Goal: Transaction & Acquisition: Purchase product/service

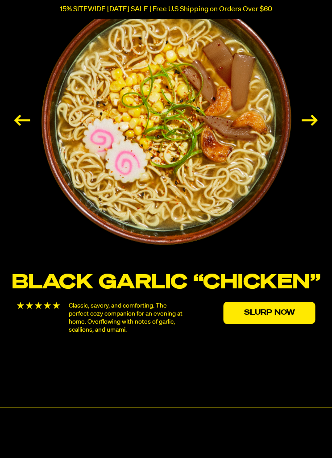
scroll to position [1342, 0]
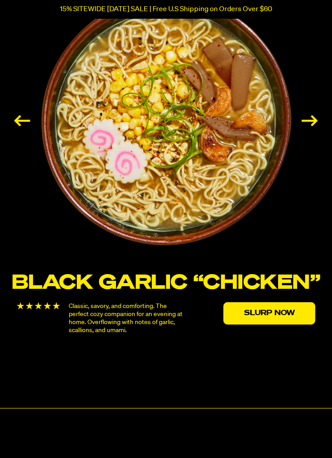
click at [272, 311] on link "Slurp Now" at bounding box center [270, 313] width 92 height 22
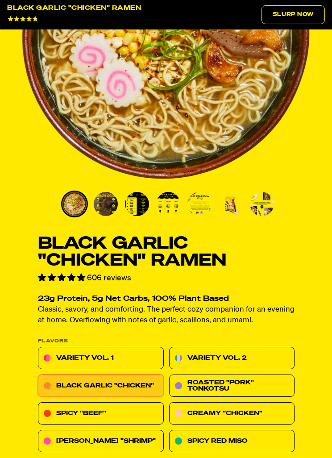
scroll to position [224, 0]
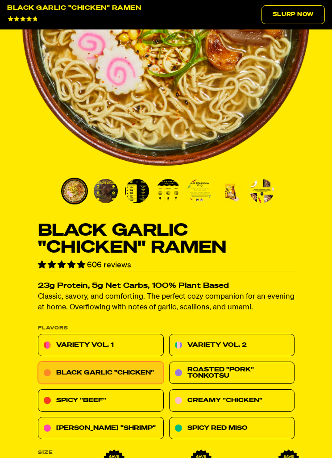
click at [229, 371] on link "Roasted "Pork" Tonkotsu" at bounding box center [232, 373] width 126 height 22
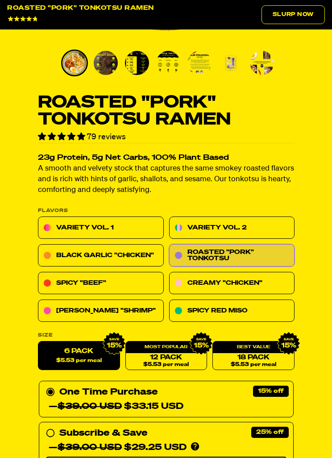
scroll to position [351, 0]
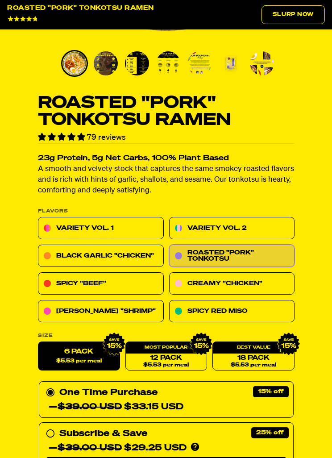
click at [108, 312] on link "[PERSON_NAME] "Shrimp"" at bounding box center [101, 311] width 126 height 22
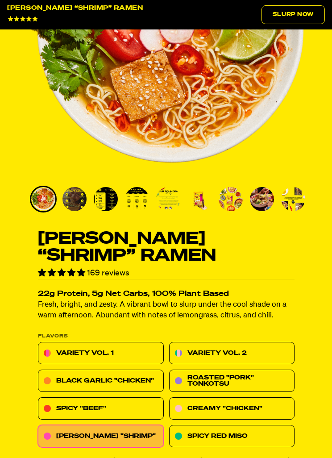
scroll to position [217, 0]
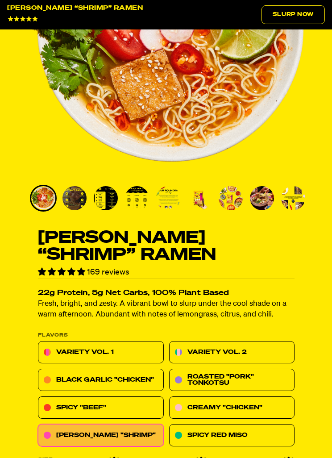
click at [116, 404] on link "Spicy "Beef"" at bounding box center [101, 407] width 126 height 22
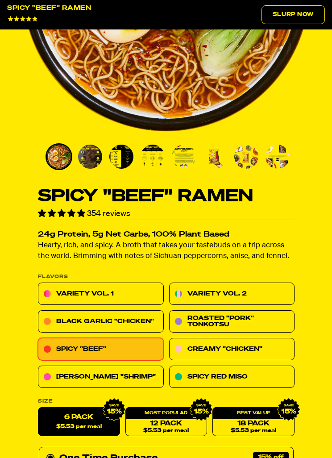
scroll to position [259, 0]
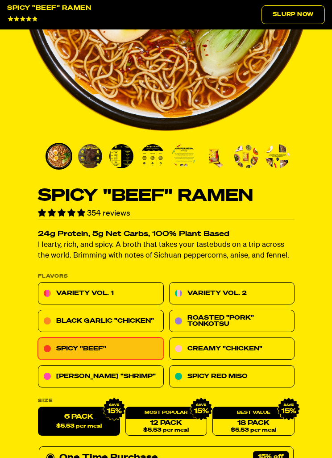
click at [250, 346] on link "Creamy "Chicken"" at bounding box center [232, 349] width 126 height 22
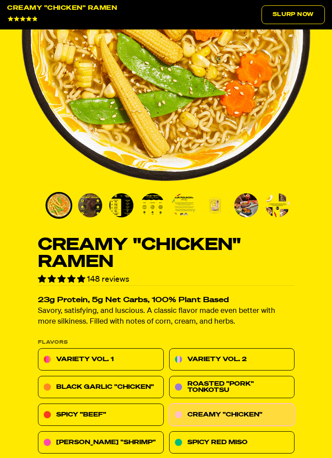
scroll to position [214, 0]
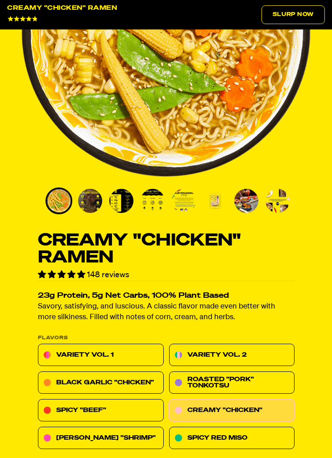
click at [253, 354] on link "Variety Vol. 2" at bounding box center [232, 355] width 126 height 22
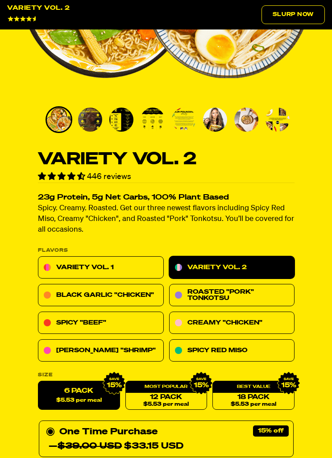
scroll to position [296, 0]
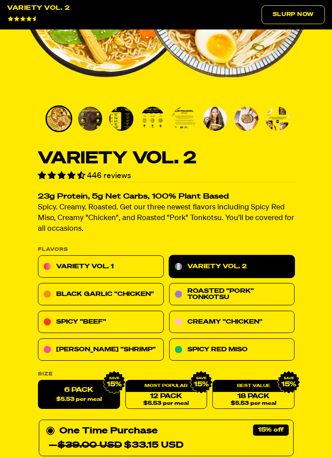
click at [246, 349] on link "Spicy Red Miso" at bounding box center [232, 349] width 126 height 22
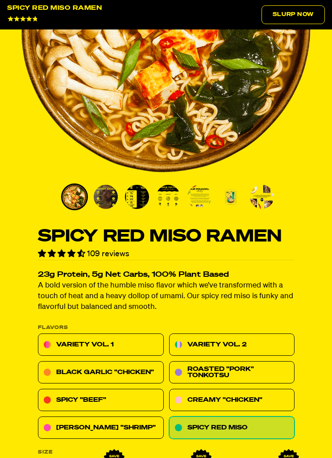
scroll to position [218, 0]
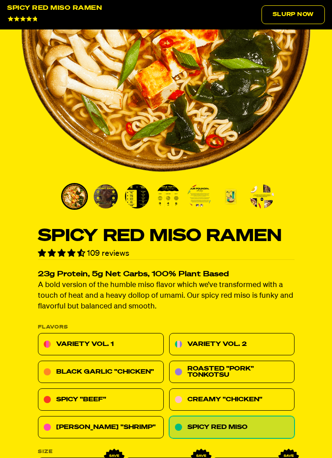
click at [113, 371] on link "Black Garlic "Chicken"" at bounding box center [101, 372] width 126 height 22
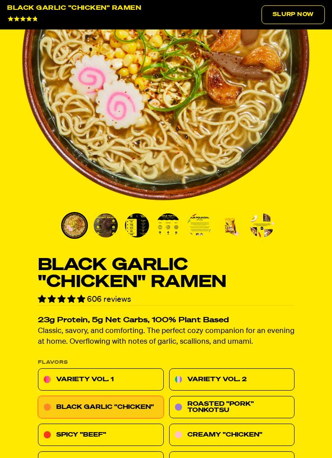
scroll to position [189, 0]
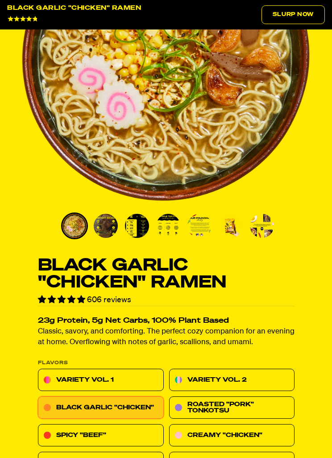
click at [104, 373] on link "Variety Vol. 1" at bounding box center [101, 380] width 126 height 22
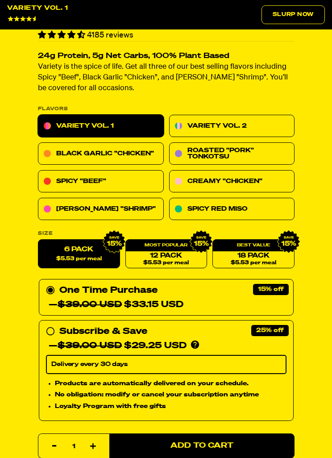
scroll to position [436, 0]
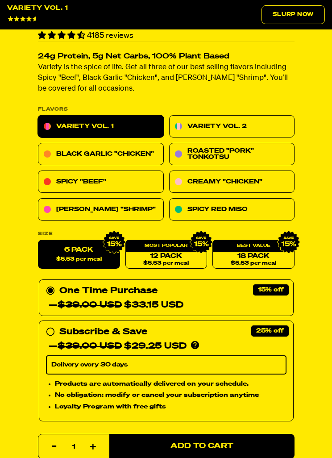
click at [173, 257] on link "12 Pack $5.53 per meal" at bounding box center [166, 254] width 82 height 29
radio input "false"
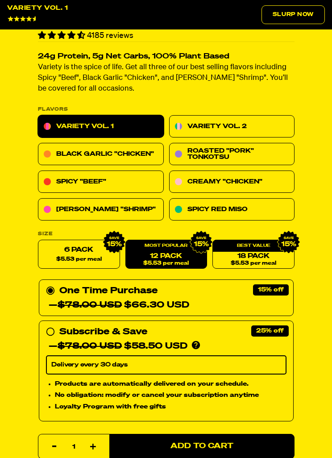
click at [251, 253] on link "18 Pack $5.53 per meal" at bounding box center [254, 254] width 82 height 29
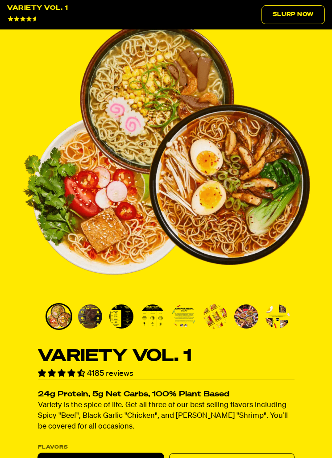
scroll to position [0, 0]
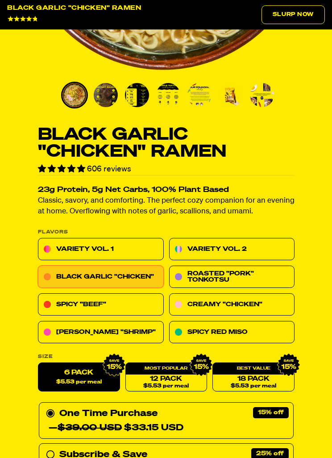
scroll to position [330, 0]
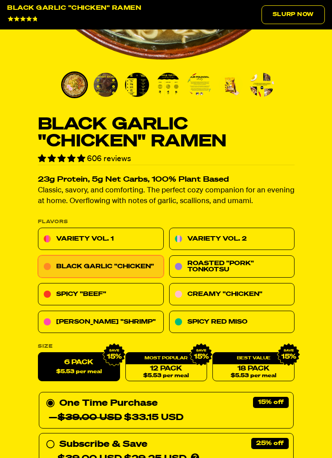
click at [250, 366] on link "18 Pack $5.53 per meal" at bounding box center [254, 366] width 82 height 29
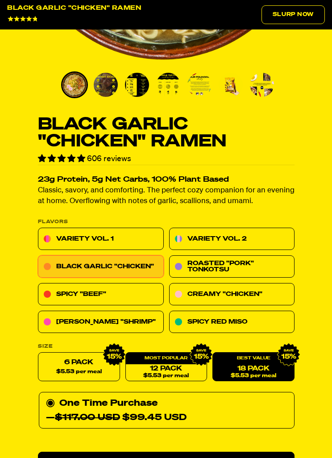
click at [164, 363] on link "12 Pack $5.53 per meal" at bounding box center [166, 366] width 82 height 29
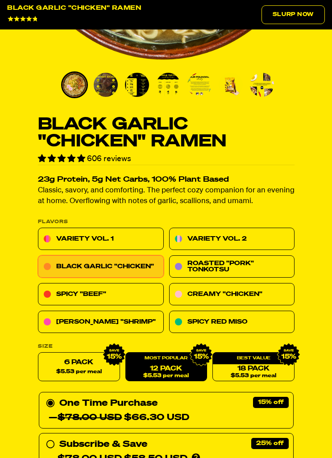
click at [71, 363] on label "6 Pack $5.53 per meal" at bounding box center [79, 366] width 82 height 29
click at [38, 353] on input "6 Pack $5.53 per meal" at bounding box center [38, 352] width 0 height 0
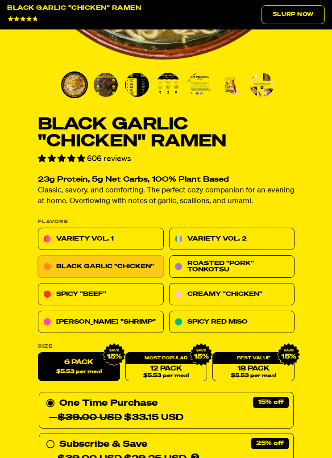
click at [167, 365] on link "12 Pack $5.53 per meal" at bounding box center [166, 366] width 82 height 29
radio input "false"
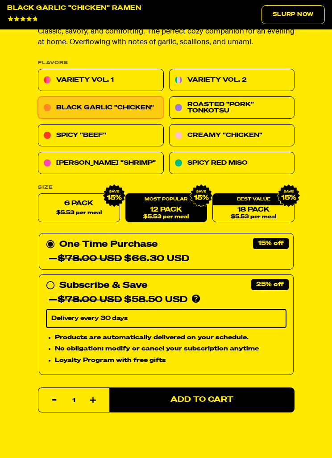
scroll to position [492, 0]
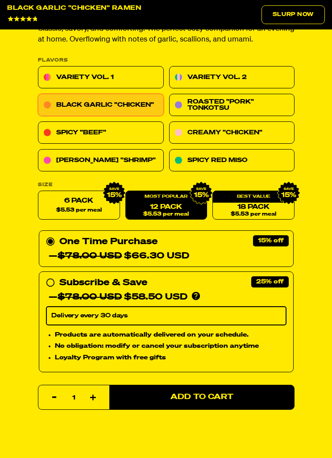
click at [203, 394] on span "Add to Cart" at bounding box center [202, 397] width 63 height 8
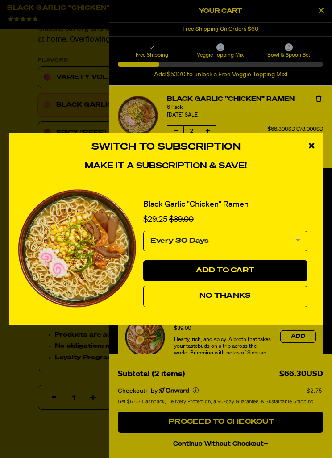
click at [234, 300] on span "No Thanks" at bounding box center [225, 295] width 51 height 7
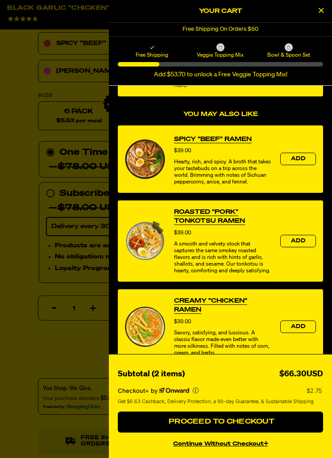
scroll to position [581, 0]
click at [300, 329] on span "Add" at bounding box center [298, 326] width 14 height 5
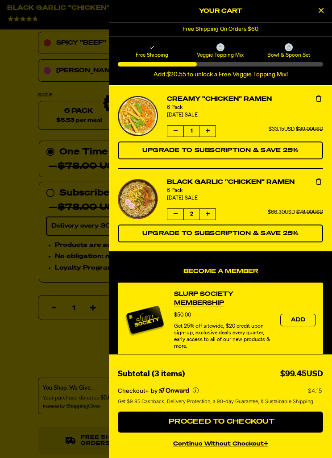
click at [167, 215] on button "product" at bounding box center [175, 214] width 16 height 11
click at [207, 215] on icon "product" at bounding box center [208, 213] width 4 height 5
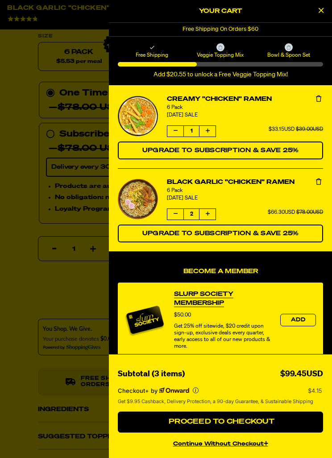
scroll to position [641, 0]
click at [220, 58] on span "Veggie Topping Mix" at bounding box center [221, 54] width 66 height 7
click at [235, 426] on span "Proceed to Checkout" at bounding box center [221, 421] width 108 height 7
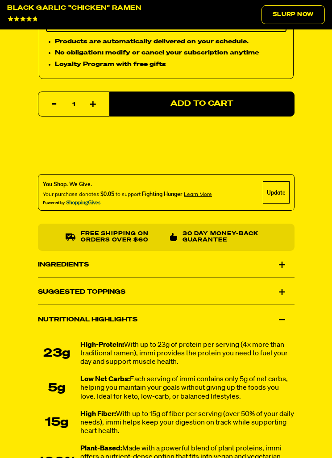
scroll to position [793, 0]
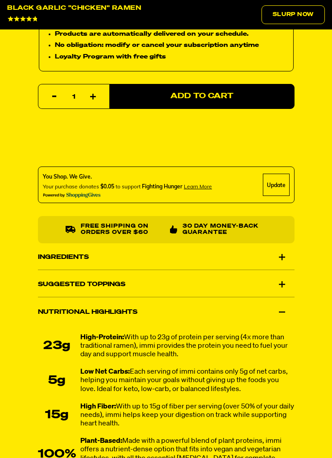
click at [280, 281] on div "Suggested Toppings" at bounding box center [166, 284] width 257 height 25
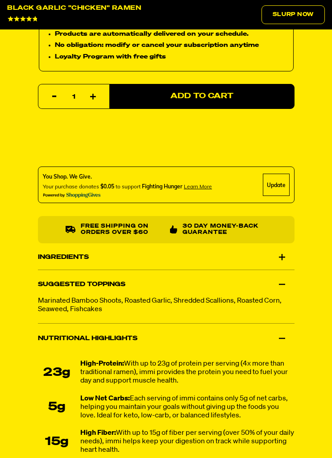
click at [284, 278] on div "Suggested Toppings" at bounding box center [166, 284] width 257 height 25
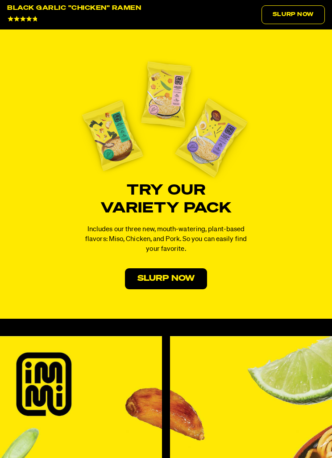
scroll to position [5152, 0]
click at [169, 269] on link "Slurp Now" at bounding box center [166, 279] width 82 height 21
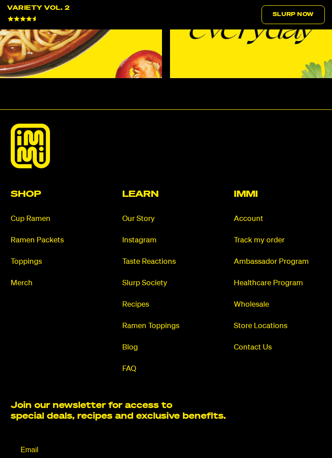
scroll to position [5466, 0]
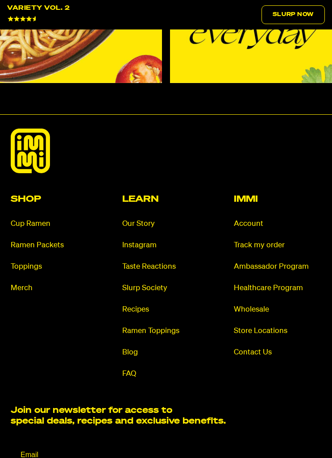
click at [159, 326] on link "Ramen Toppings" at bounding box center [166, 331] width 88 height 10
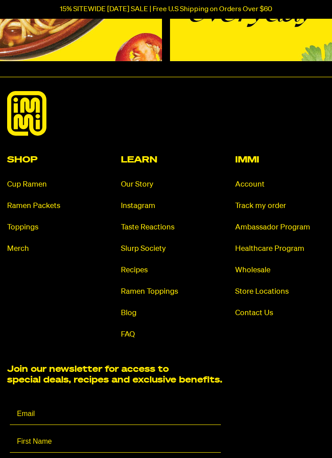
scroll to position [1259, 0]
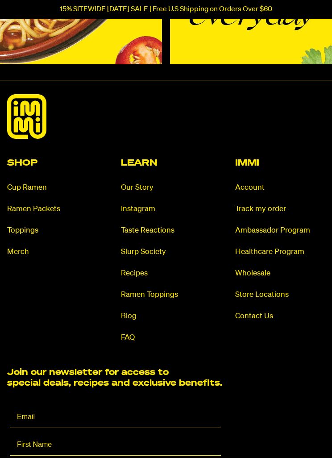
click at [26, 226] on link "Toppings" at bounding box center [52, 230] width 90 height 10
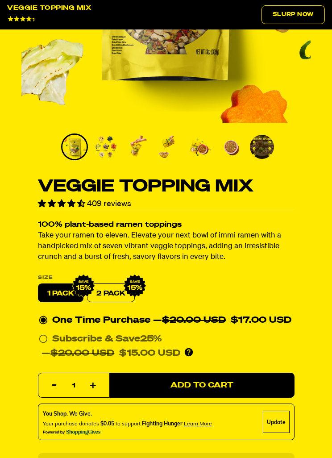
scroll to position [268, 0]
click at [200, 382] on span "Add to Cart" at bounding box center [202, 386] width 63 height 8
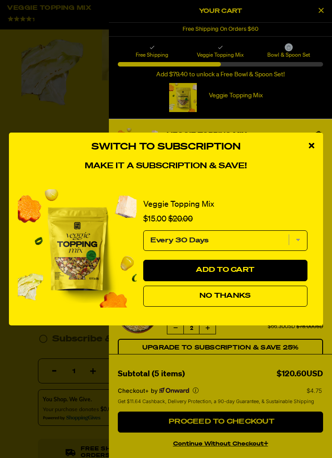
click at [224, 300] on span "No Thanks" at bounding box center [225, 295] width 51 height 7
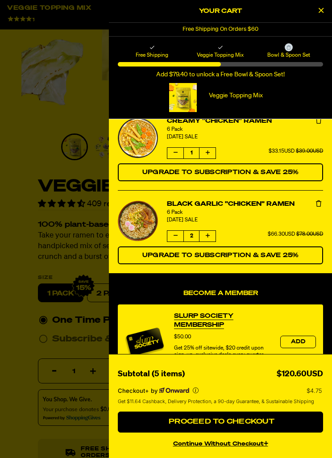
scroll to position [92, 0]
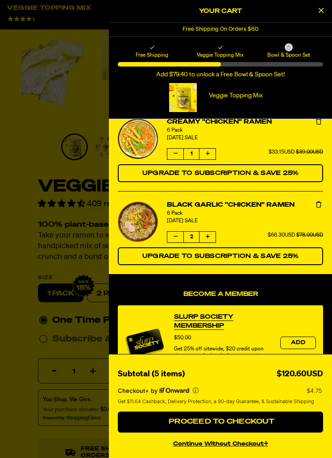
click at [248, 433] on button "Proceed to Checkout" at bounding box center [220, 422] width 205 height 21
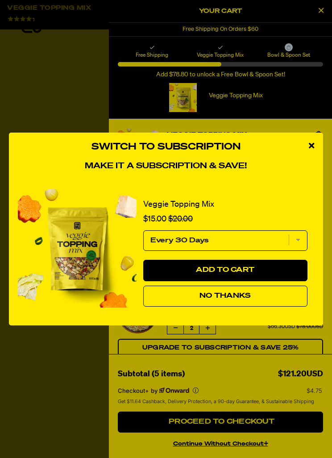
click at [313, 141] on div "close modal" at bounding box center [311, 146] width 23 height 27
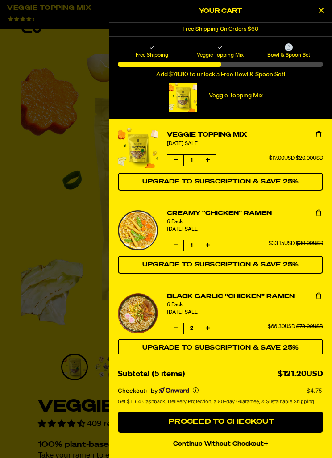
click at [171, 160] on button "Decrease quantity of Veggie Topping Mix" at bounding box center [175, 160] width 16 height 11
click at [176, 248] on icon "product" at bounding box center [176, 244] width 4 height 5
click at [174, 333] on button "product" at bounding box center [175, 328] width 16 height 11
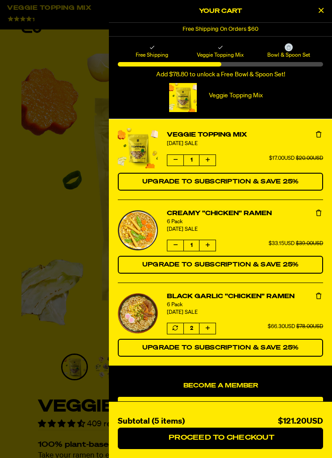
click at [172, 333] on button "product" at bounding box center [175, 328] width 16 height 11
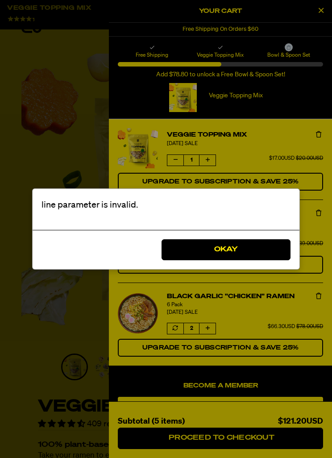
click at [232, 250] on button "Okay" at bounding box center [226, 249] width 129 height 21
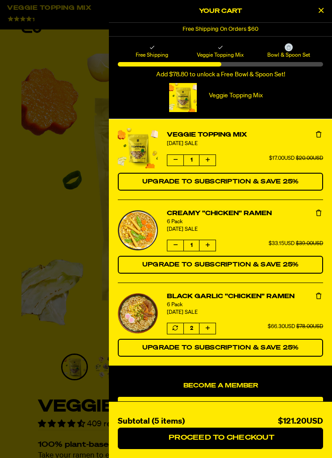
click at [324, 8] on button "Close Cart" at bounding box center [320, 10] width 13 height 13
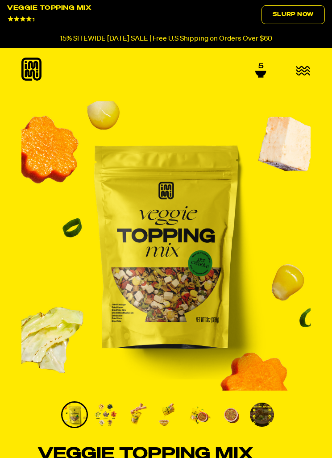
click at [212, 42] on p "15% SITEWIDE [DATE] SALE | Free U.S Shipping on Orders Over $60" at bounding box center [166, 39] width 213 height 8
click at [264, 75] on div "5" at bounding box center [172, 70] width 187 height 15
click at [265, 65] on link "5" at bounding box center [260, 68] width 11 height 15
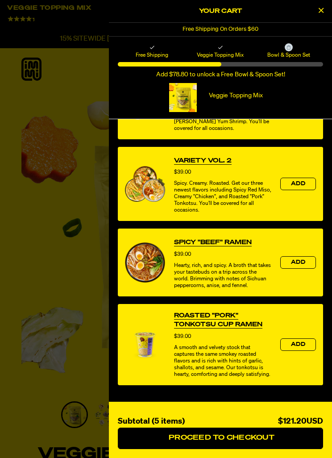
scroll to position [442, 0]
click at [236, 437] on span "Proceed to Checkout" at bounding box center [221, 437] width 108 height 7
